Goal: Task Accomplishment & Management: Complete application form

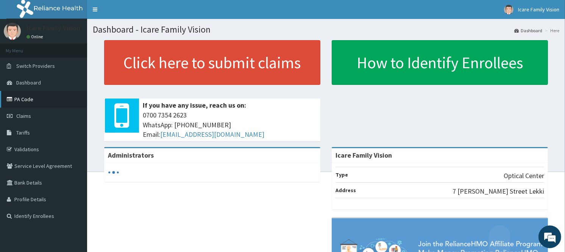
click at [31, 93] on link "PA Code" at bounding box center [43, 99] width 87 height 17
click at [40, 114] on link "Claims" at bounding box center [43, 116] width 87 height 17
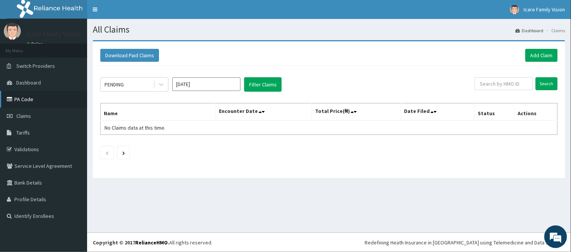
click at [41, 104] on link "PA Code" at bounding box center [43, 99] width 87 height 17
click at [55, 102] on link "PA Code" at bounding box center [43, 99] width 87 height 17
click at [539, 52] on link "Add Claim" at bounding box center [542, 55] width 32 height 13
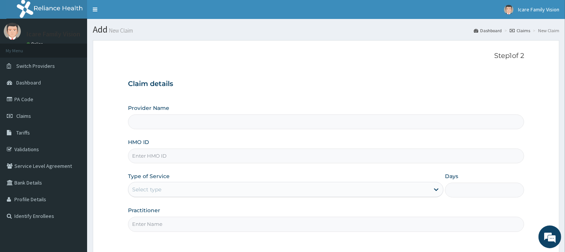
click at [209, 158] on input "HMO ID" at bounding box center [326, 155] width 396 height 15
type input "Icare Family Vision"
type input "HSC/10007/A"
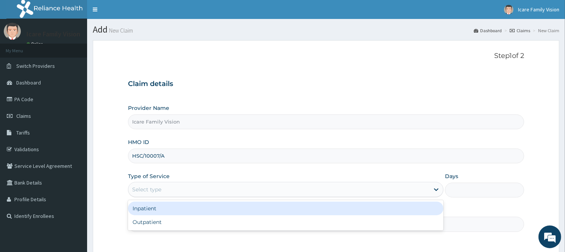
click at [210, 193] on div "Select type" at bounding box center [278, 189] width 301 height 12
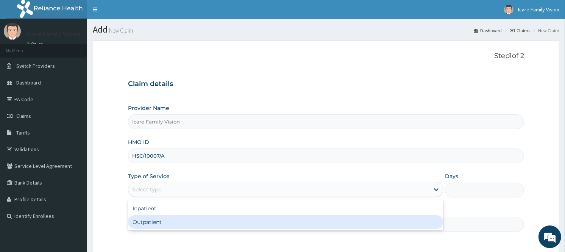
click at [200, 223] on div "Outpatient" at bounding box center [286, 222] width 316 height 14
type input "1"
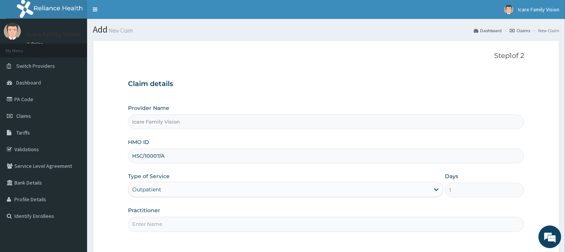
click at [242, 222] on input "Practitioner" at bounding box center [326, 224] width 396 height 15
type input "DR CHIOMA"
click at [361, 242] on form "Step 1 of 2 Claim details Provider Name Icare Family Vision HMO ID HSC/10007/A …" at bounding box center [326, 167] width 467 height 255
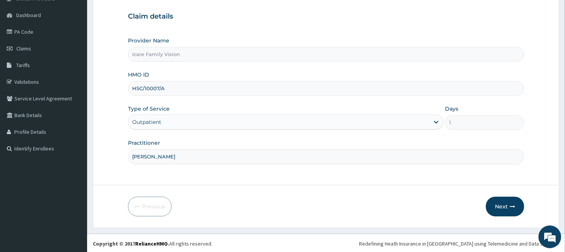
scroll to position [69, 0]
click at [506, 204] on button "Next" at bounding box center [505, 205] width 38 height 20
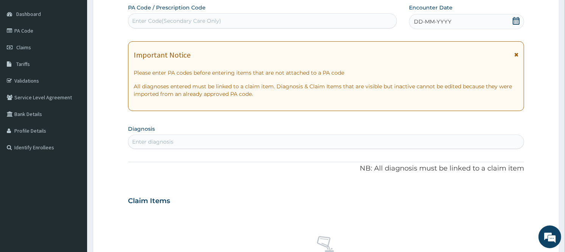
click at [286, 20] on div "Enter Code(Secondary Care Only)" at bounding box center [262, 21] width 268 height 12
paste input "PA/BA3353"
type input "PA/BA3353"
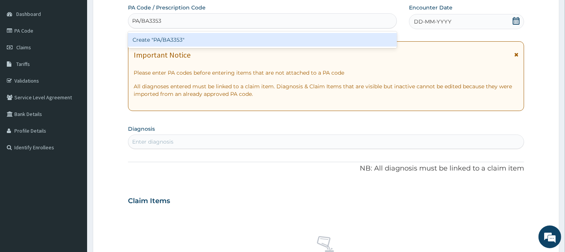
click at [262, 39] on div "Create "PA/BA3353"" at bounding box center [262, 40] width 269 height 14
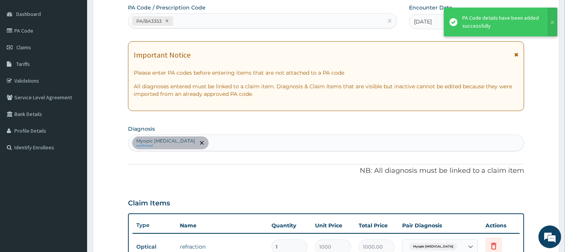
scroll to position [294, 0]
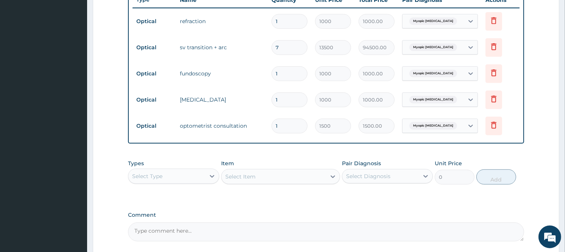
click at [289, 47] on input "7" at bounding box center [290, 47] width 36 height 15
type input "0.00"
type input "2"
type input "27000.00"
type input "2"
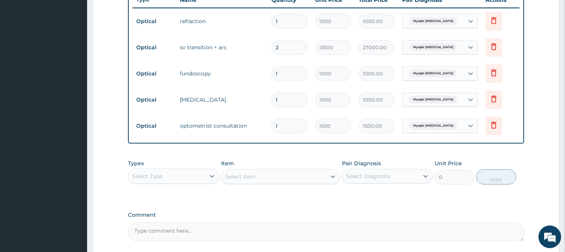
click at [433, 189] on div "Types Select Type Item Select Item Pair Diagnosis Select Diagnosis Unit Price 0…" at bounding box center [326, 178] width 396 height 44
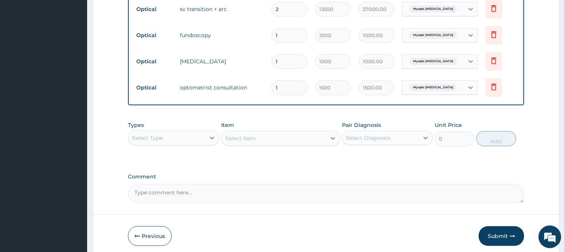
scroll to position [362, 0]
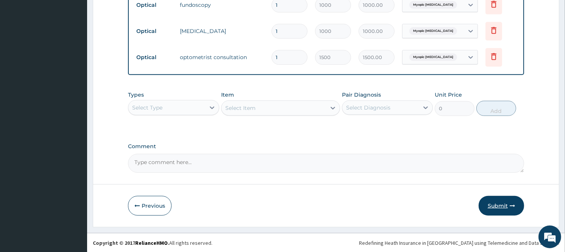
click at [513, 209] on button "Submit" at bounding box center [501, 206] width 45 height 20
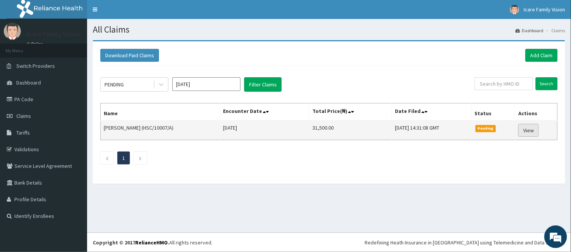
click at [533, 130] on link "View" at bounding box center [529, 130] width 20 height 13
